Goal: Information Seeking & Learning: Find specific fact

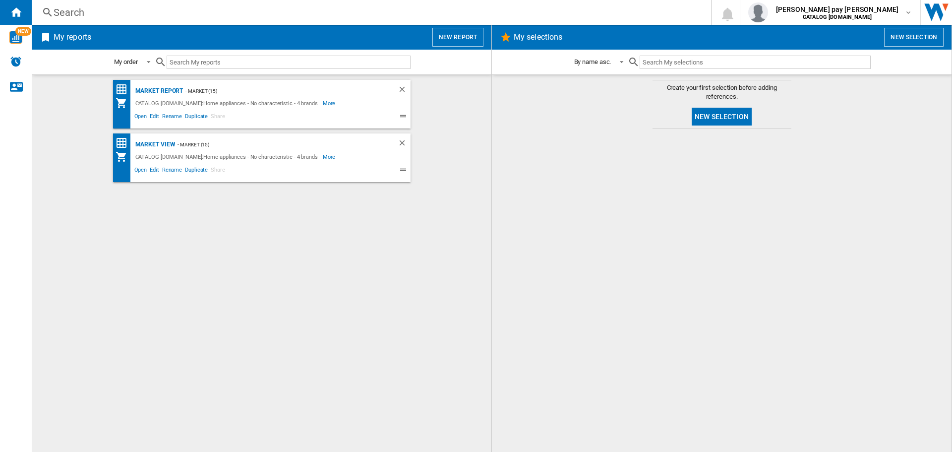
click at [265, 64] on input "text" at bounding box center [289, 62] width 244 height 13
click at [165, 140] on div "Market view" at bounding box center [154, 144] width 43 height 12
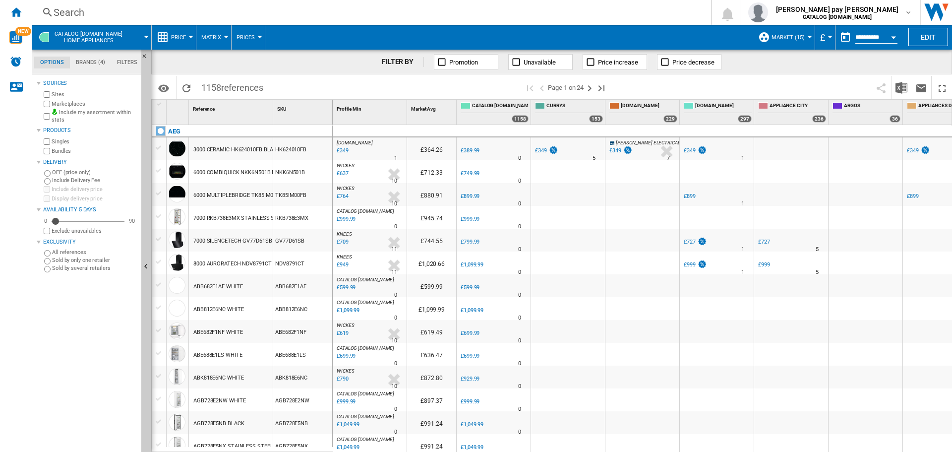
click at [180, 10] on div "Search" at bounding box center [370, 12] width 632 height 14
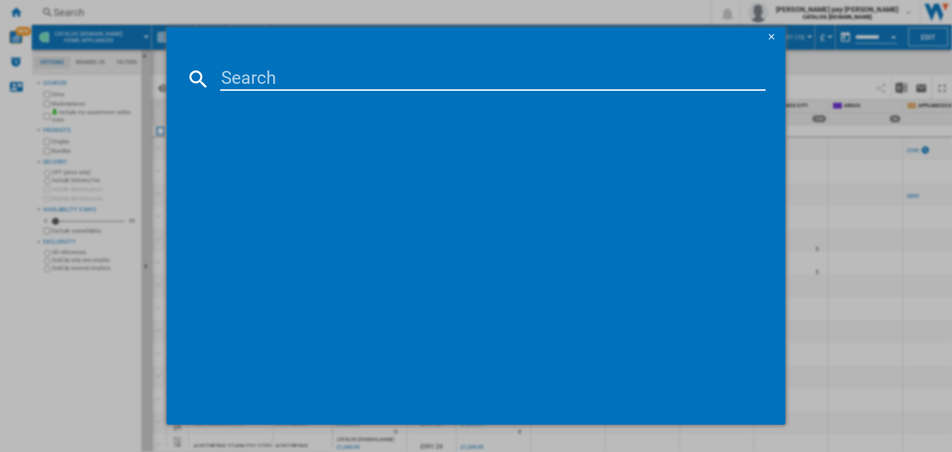
click at [293, 77] on input at bounding box center [493, 79] width 546 height 24
paste input "LFR64411B"
click at [329, 73] on input "LFR64411B" at bounding box center [493, 79] width 546 height 24
type input "LFR64411B"
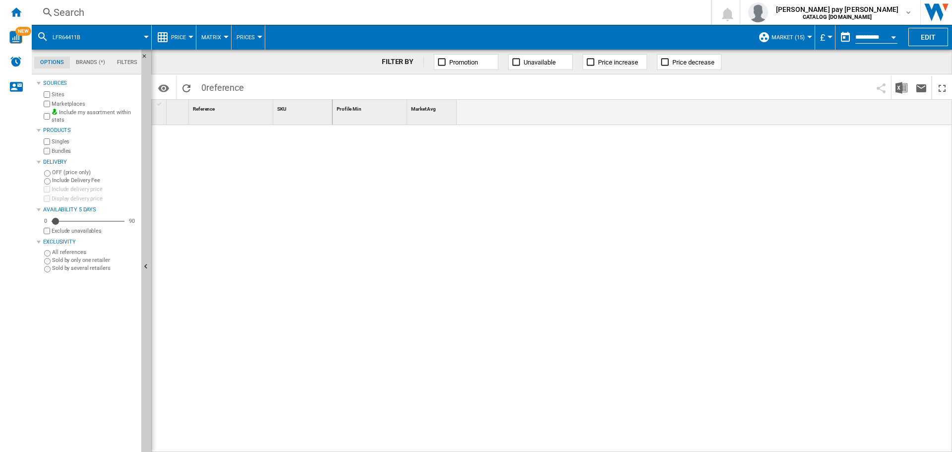
click at [203, 9] on div "Search" at bounding box center [370, 12] width 632 height 14
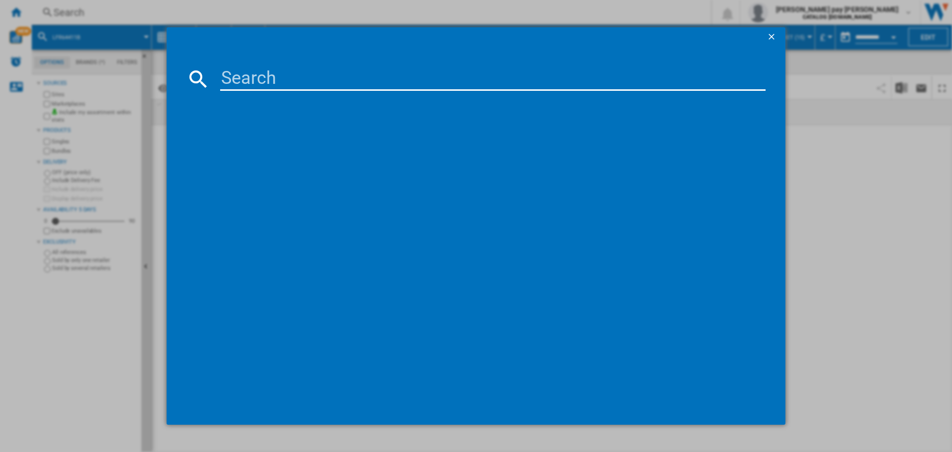
click at [268, 85] on input at bounding box center [493, 79] width 546 height 24
type input "LFR64411B"
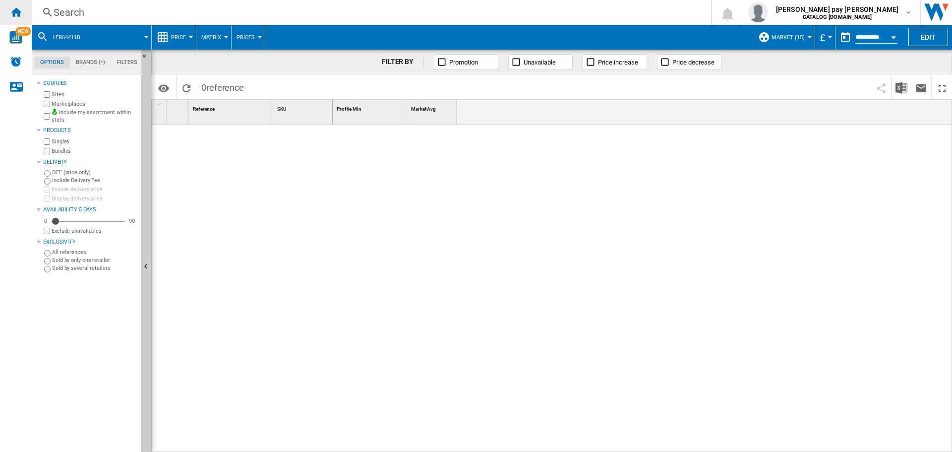
click at [13, 10] on ng-md-icon "Home" at bounding box center [16, 12] width 12 height 12
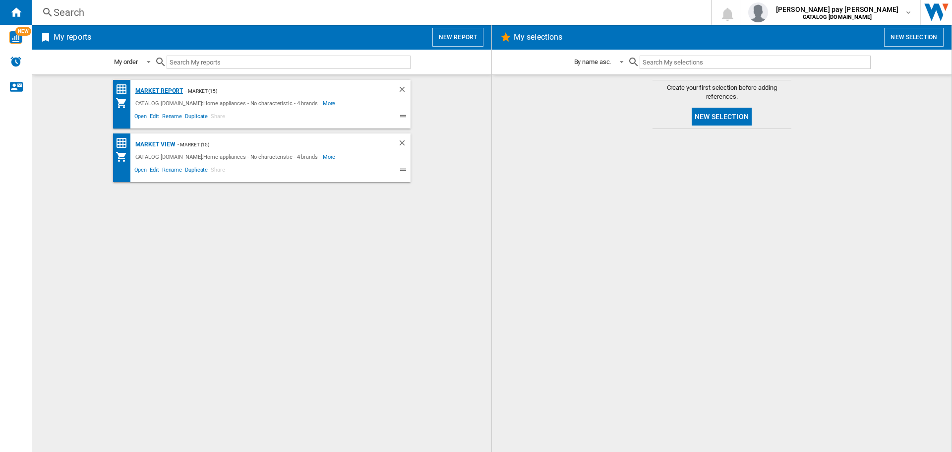
click at [167, 89] on div "Market Report" at bounding box center [158, 91] width 51 height 12
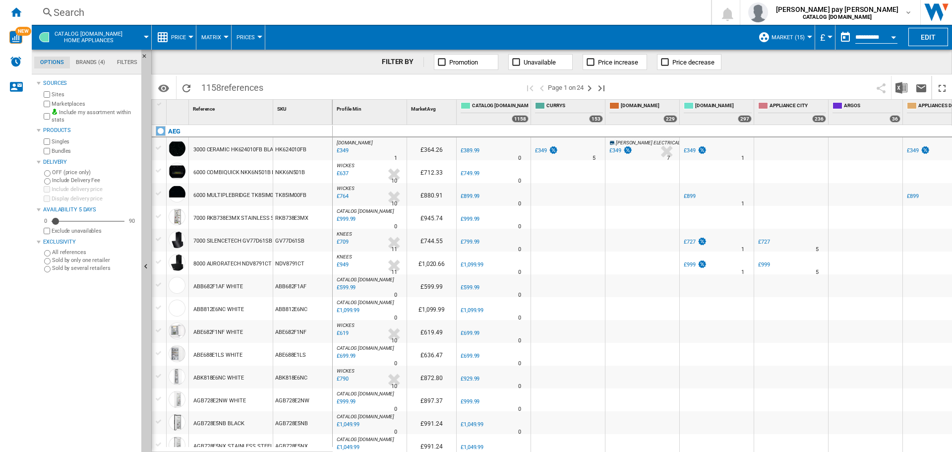
click at [183, 17] on div "Search" at bounding box center [370, 12] width 632 height 14
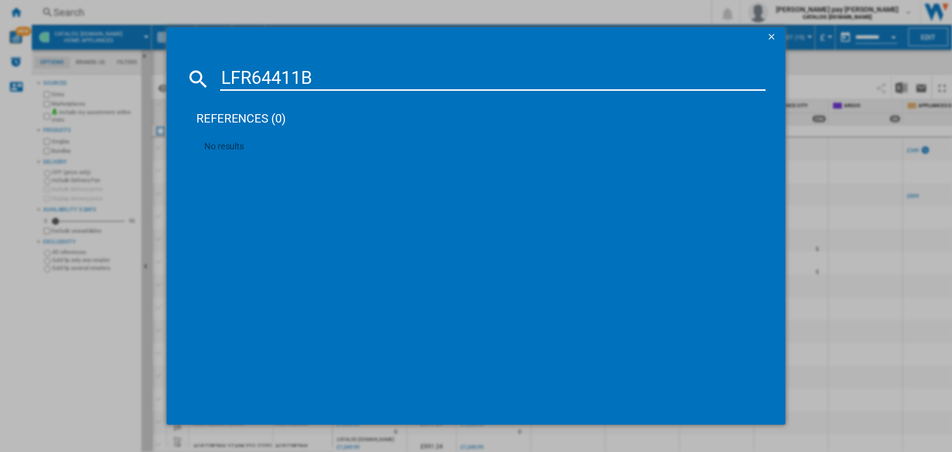
click at [262, 76] on input "LFR64411B" at bounding box center [493, 79] width 546 height 24
type input "LFR61144B"
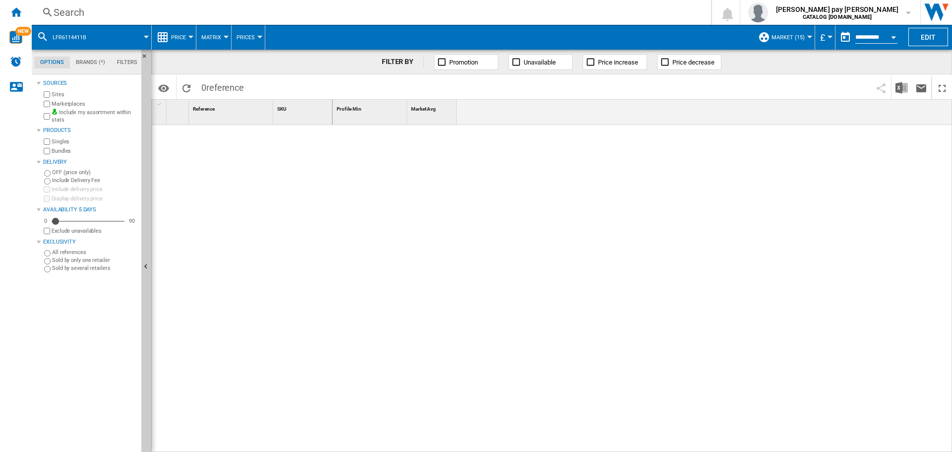
click at [128, 15] on div "Search" at bounding box center [370, 12] width 632 height 14
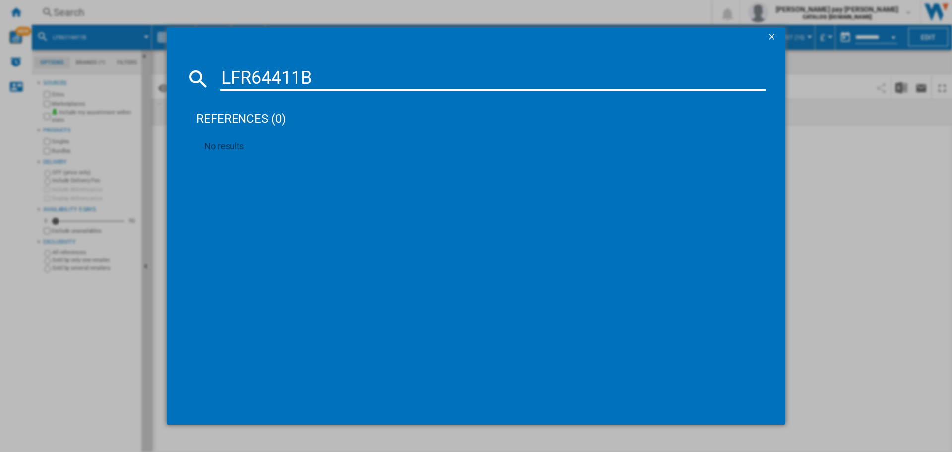
click at [262, 76] on input "LFR64411B" at bounding box center [493, 79] width 546 height 24
type input "LFR61144B"
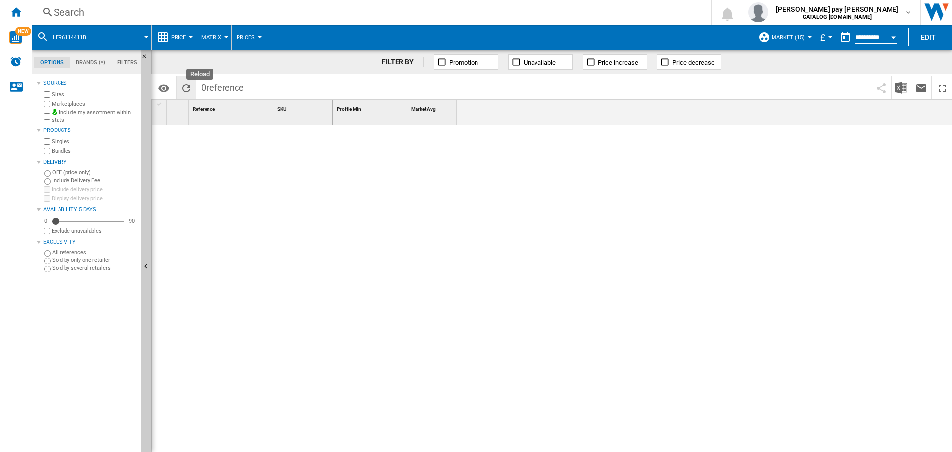
click at [185, 88] on ng-md-icon "Reload" at bounding box center [187, 88] width 12 height 12
click at [87, 35] on button "LFR6114411B" at bounding box center [75, 37] width 44 height 25
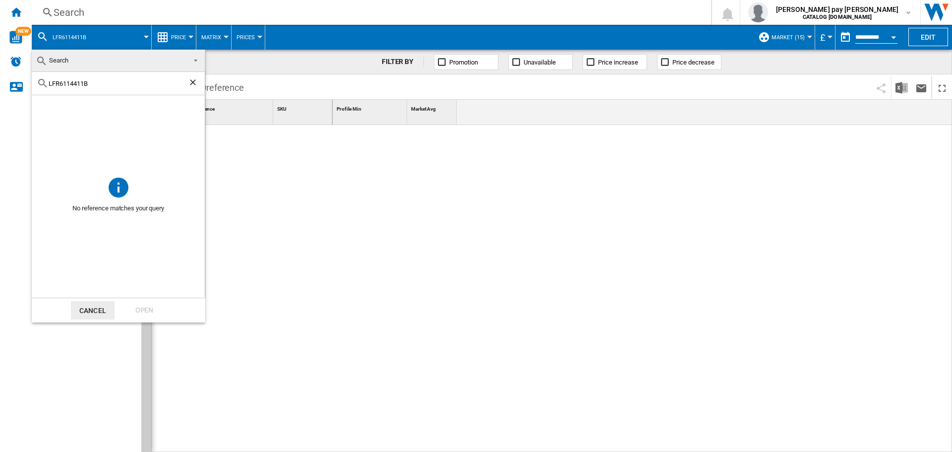
click at [104, 87] on input "LFR6114411B" at bounding box center [118, 83] width 139 height 7
click at [87, 84] on input "LFR6114411B" at bounding box center [118, 83] width 139 height 7
type input "LFR61144B"
click at [147, 88] on div "LFR61144B" at bounding box center [118, 83] width 173 height 23
click at [54, 107] on md-checkbox "Select" at bounding box center [46, 107] width 15 height 10
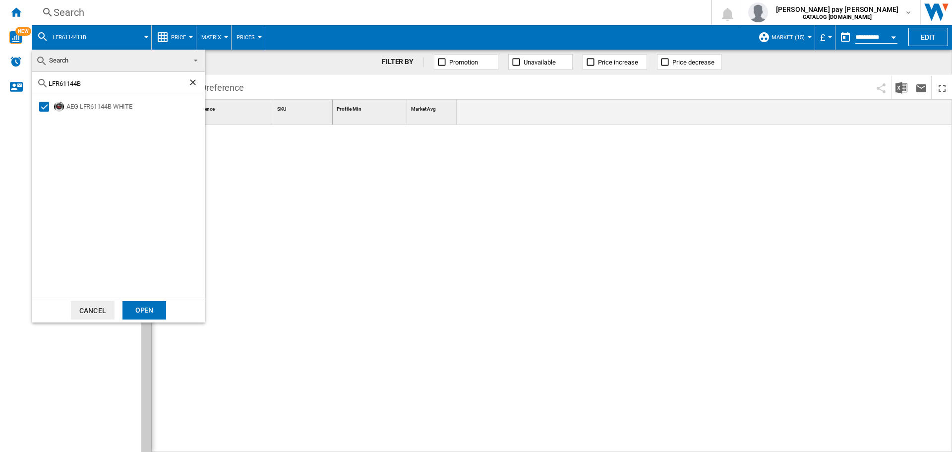
click at [150, 310] on div "Open" at bounding box center [145, 310] width 44 height 18
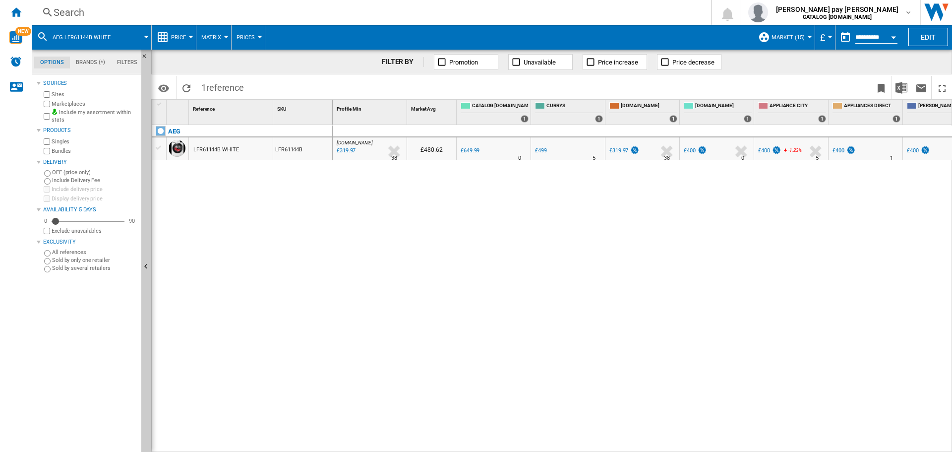
click at [358, 217] on div "[DOMAIN_NAME] : [GEOGRAPHIC_DATA] AMAZON -50.8 % £319.97 % N/A 38 [DOMAIN_NAME]…" at bounding box center [643, 288] width 620 height 327
click at [630, 410] on div "[DOMAIN_NAME] : [GEOGRAPHIC_DATA] AMAZON -50.8 % £319.97 % N/A 38 [DOMAIN_NAME]…" at bounding box center [643, 288] width 620 height 327
drag, startPoint x: 338, startPoint y: 292, endPoint x: 338, endPoint y: 299, distance: 6.9
click at [338, 292] on div "[DOMAIN_NAME] : [GEOGRAPHIC_DATA] AMAZON -50.8 % £319.97 % N/A 38 [DOMAIN_NAME]…" at bounding box center [643, 288] width 620 height 327
click at [180, 14] on div "Search" at bounding box center [370, 12] width 632 height 14
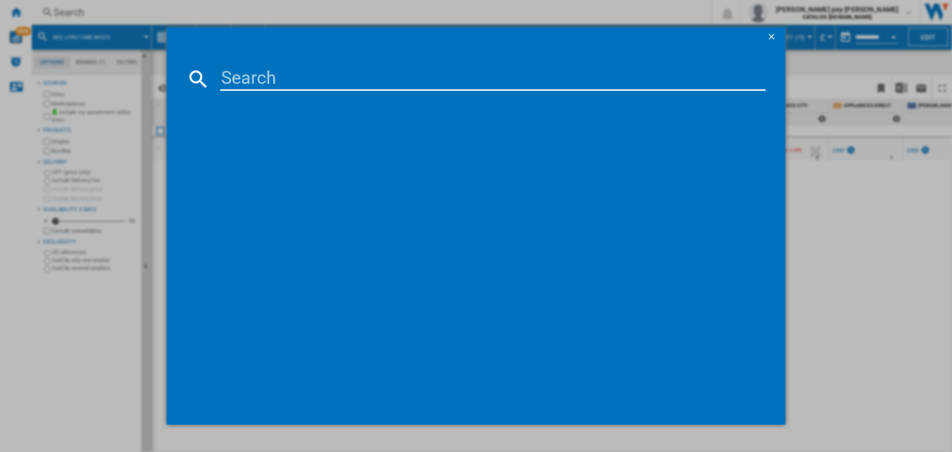
click at [268, 78] on input at bounding box center [493, 79] width 546 height 24
type input "L6FBK141B"
